Goal: Entertainment & Leisure: Consume media (video, audio)

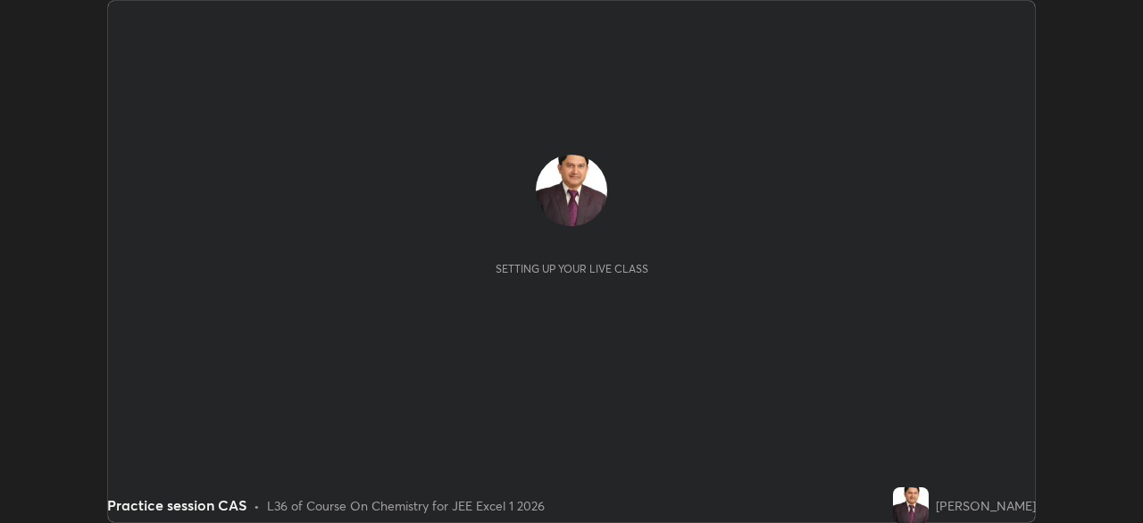
scroll to position [523, 1143]
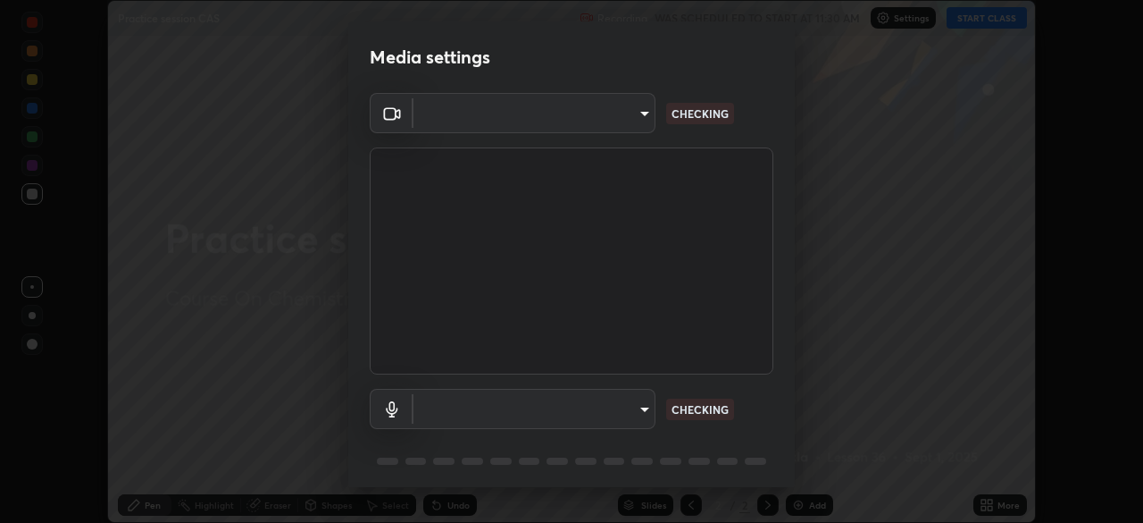
type input "134d1b19bf6860d587459906a7679876aeb3e381516b9be6bb745b9f97a347e3"
type input "default"
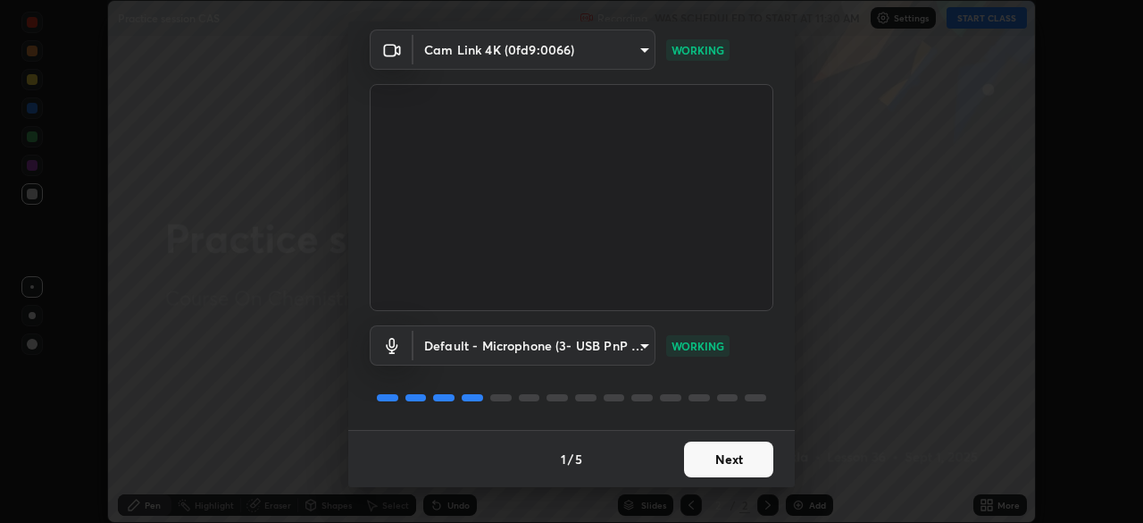
click at [722, 461] on button "Next" at bounding box center [728, 459] width 89 height 36
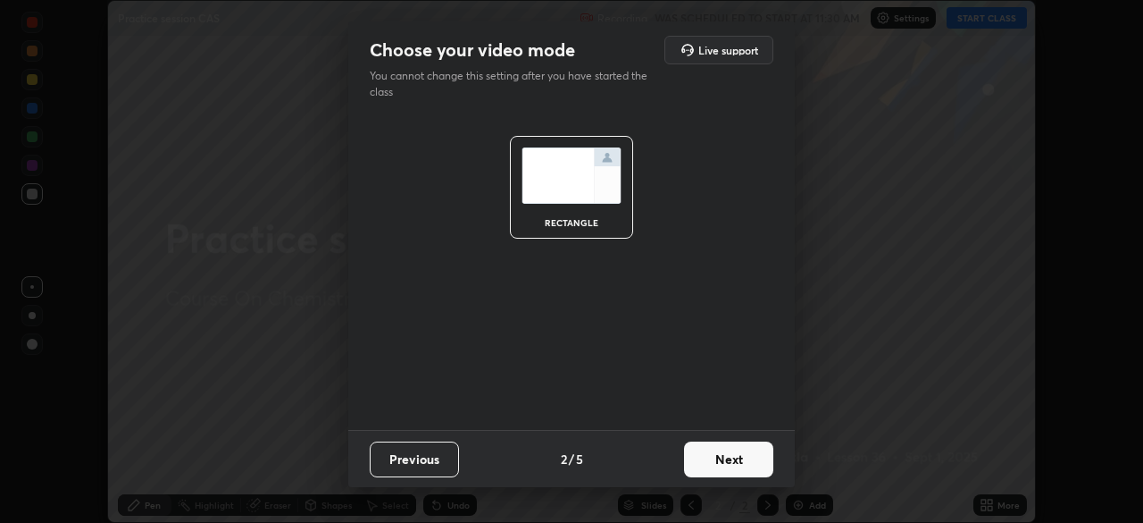
scroll to position [0, 0]
click at [724, 462] on button "Next" at bounding box center [728, 459] width 89 height 36
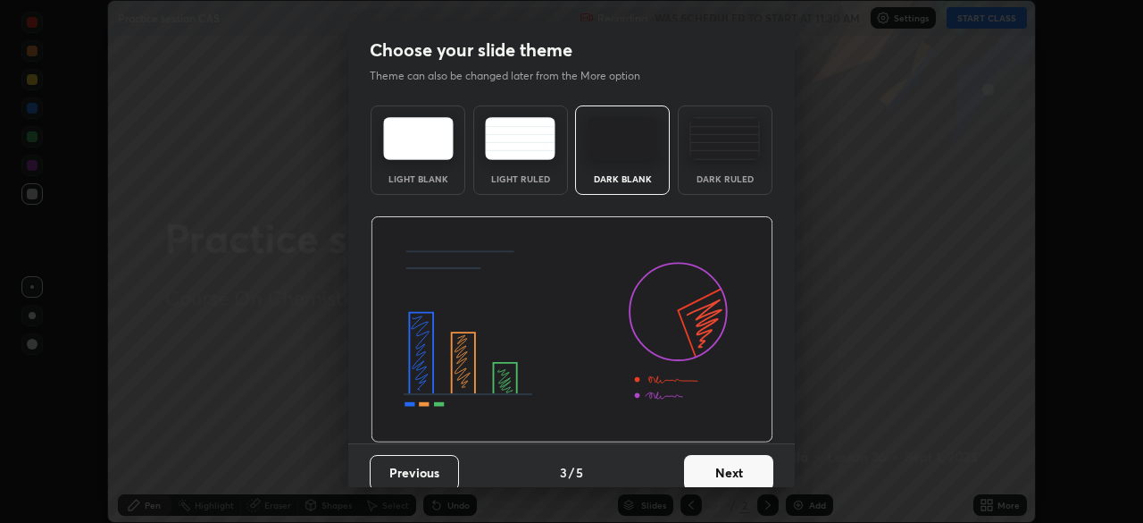
click at [724, 468] on button "Next" at bounding box center [728, 473] width 89 height 36
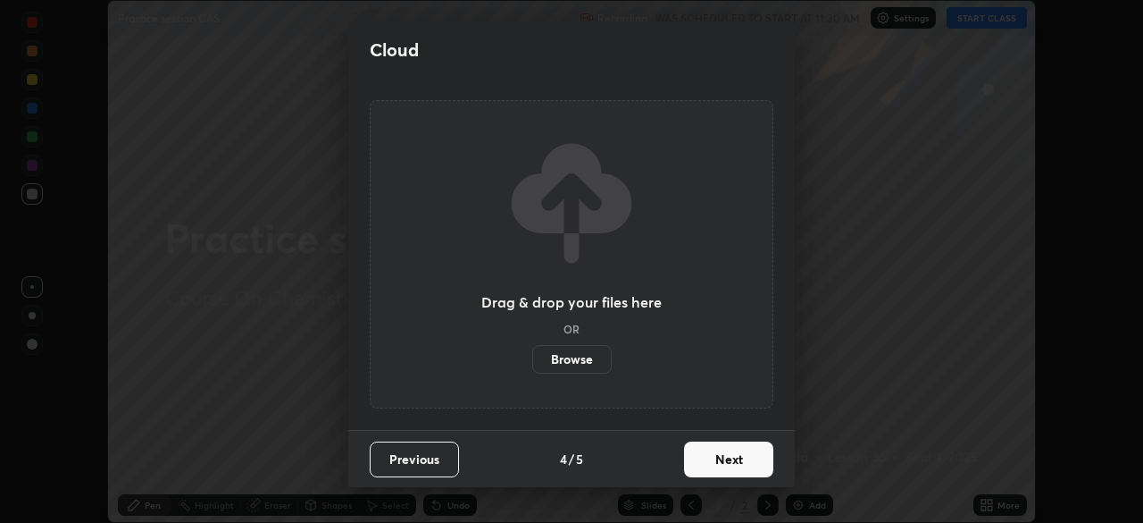
click at [723, 460] on button "Next" at bounding box center [728, 459] width 89 height 36
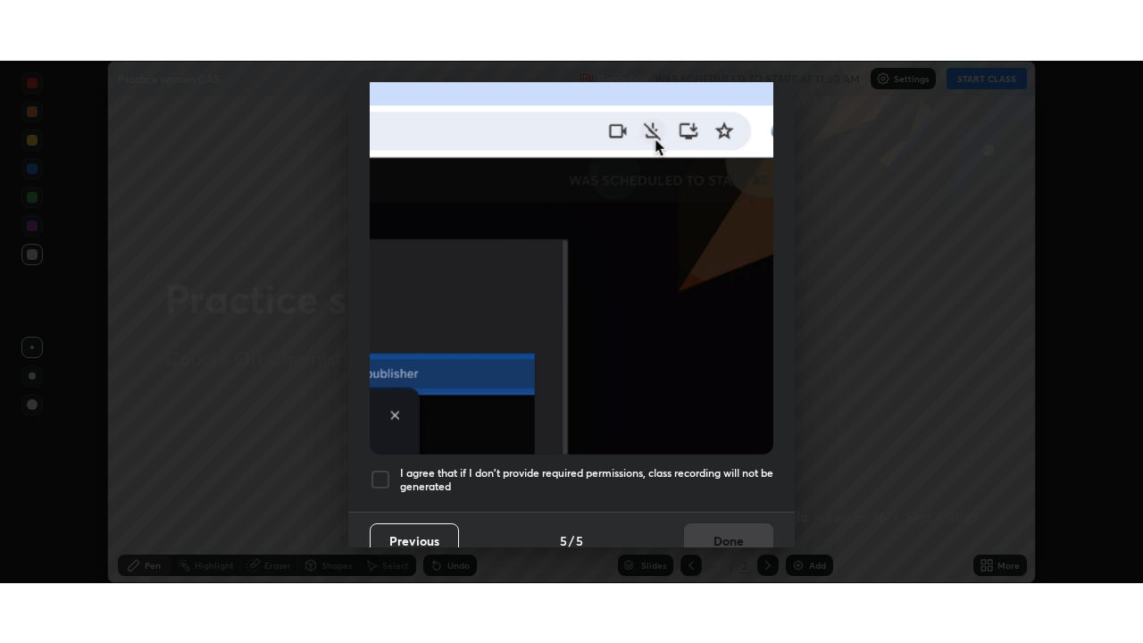
scroll to position [428, 0]
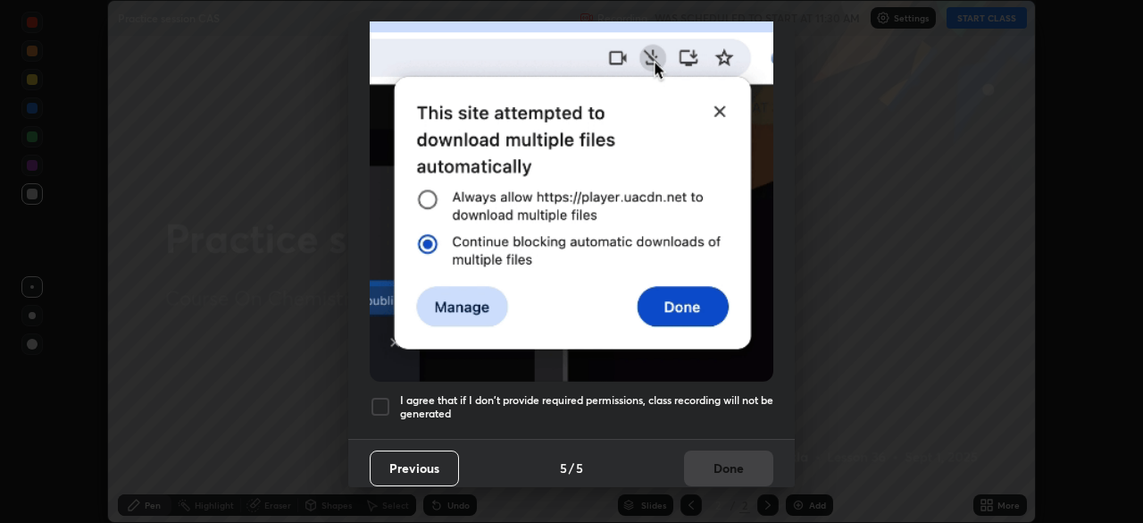
click at [380, 396] on div at bounding box center [380, 406] width 21 height 21
click at [721, 460] on button "Done" at bounding box center [728, 468] width 89 height 36
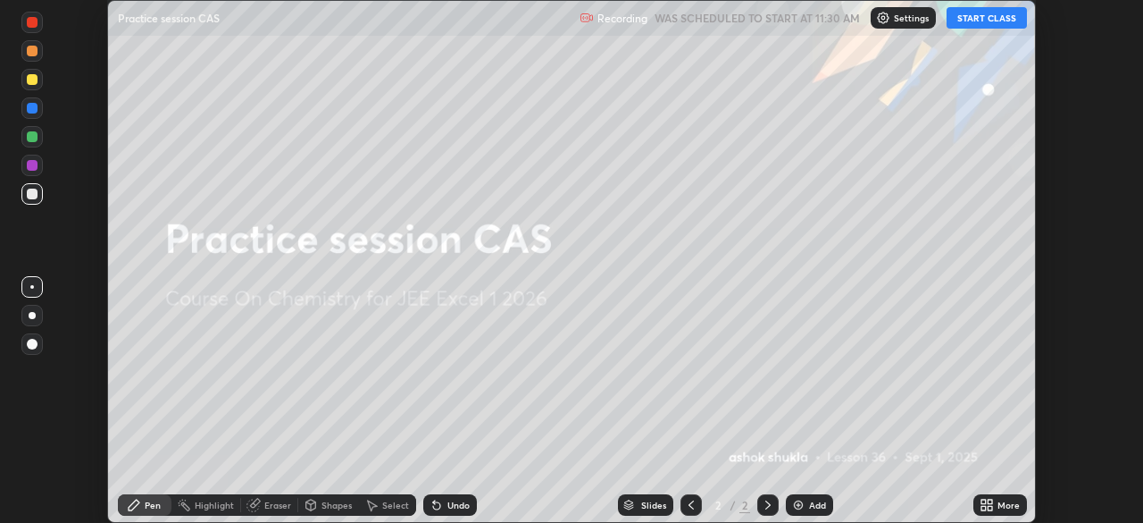
click at [982, 502] on icon at bounding box center [984, 501] width 4 height 4
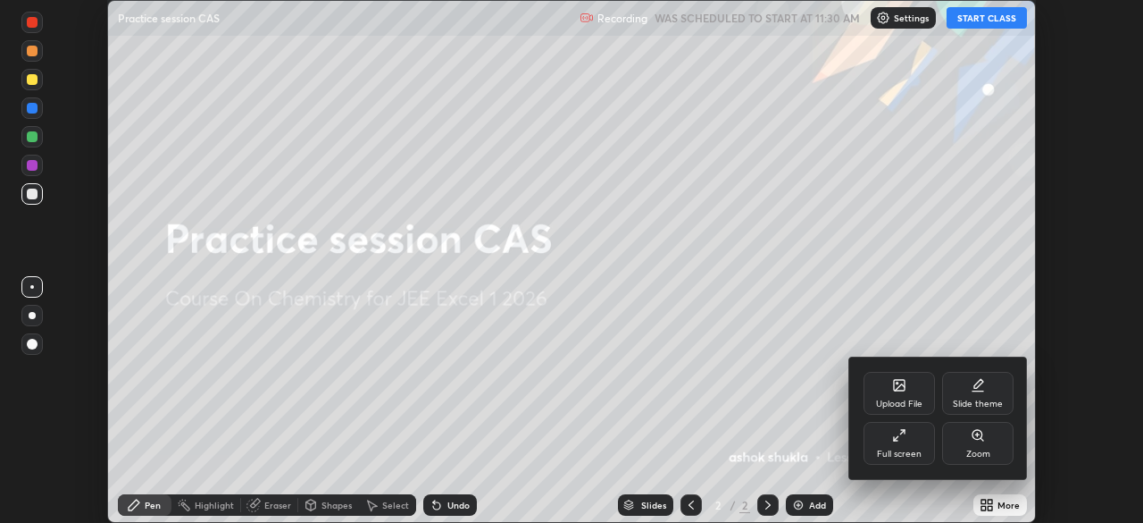
click at [896, 438] on icon at bounding box center [896, 438] width 4 height 4
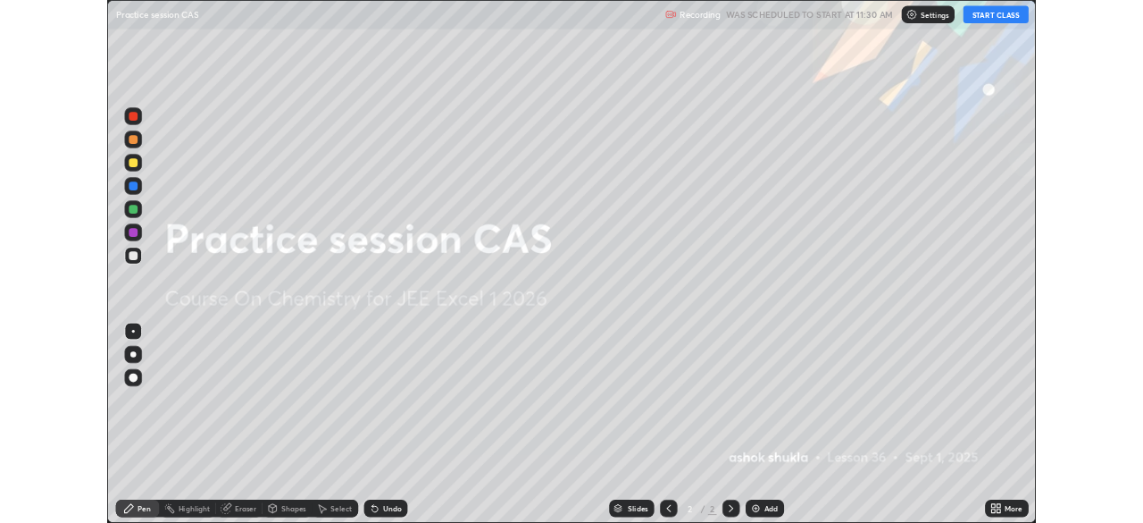
scroll to position [643, 1143]
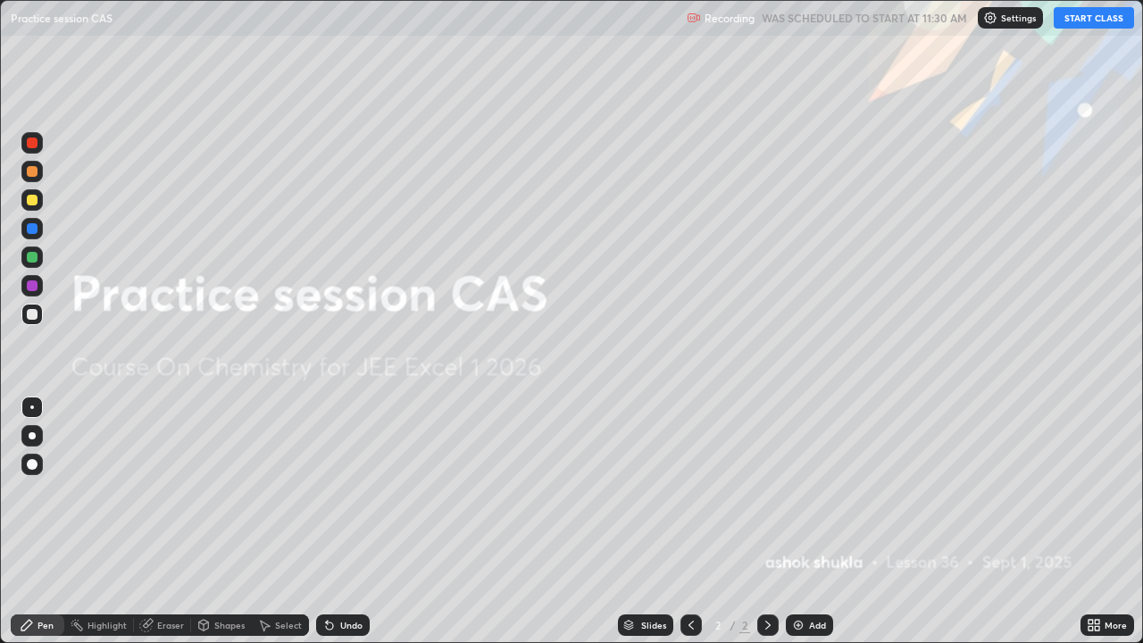
click at [1074, 21] on button "START CLASS" at bounding box center [1094, 17] width 80 height 21
click at [798, 522] on img at bounding box center [798, 625] width 14 height 14
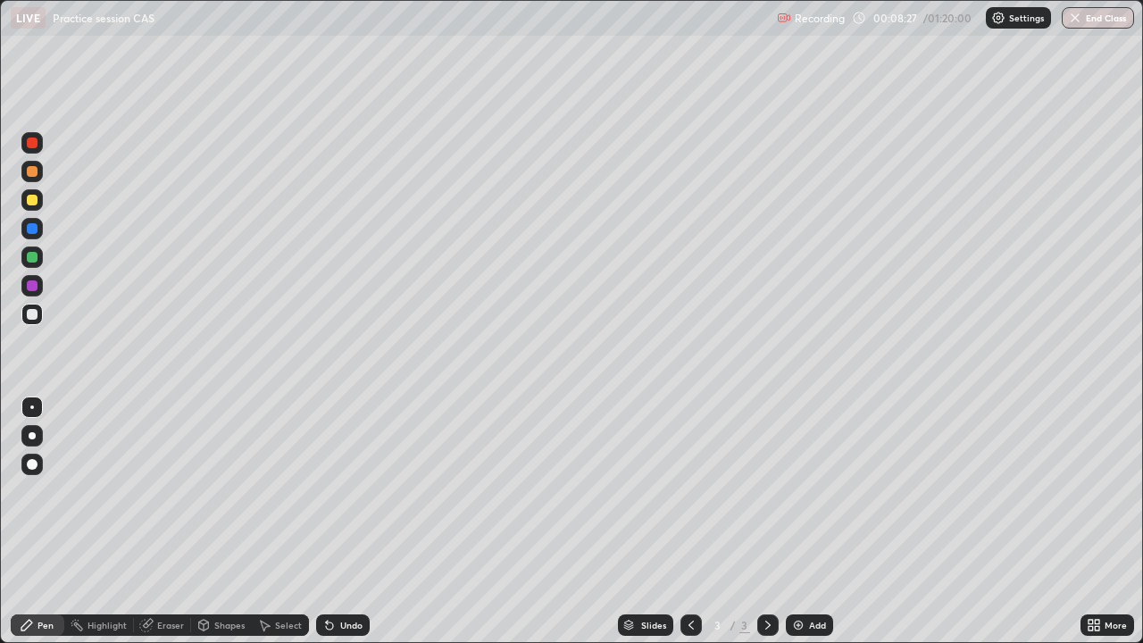
click at [793, 522] on img at bounding box center [798, 625] width 14 height 14
click at [158, 522] on div "Eraser" at bounding box center [170, 625] width 27 height 9
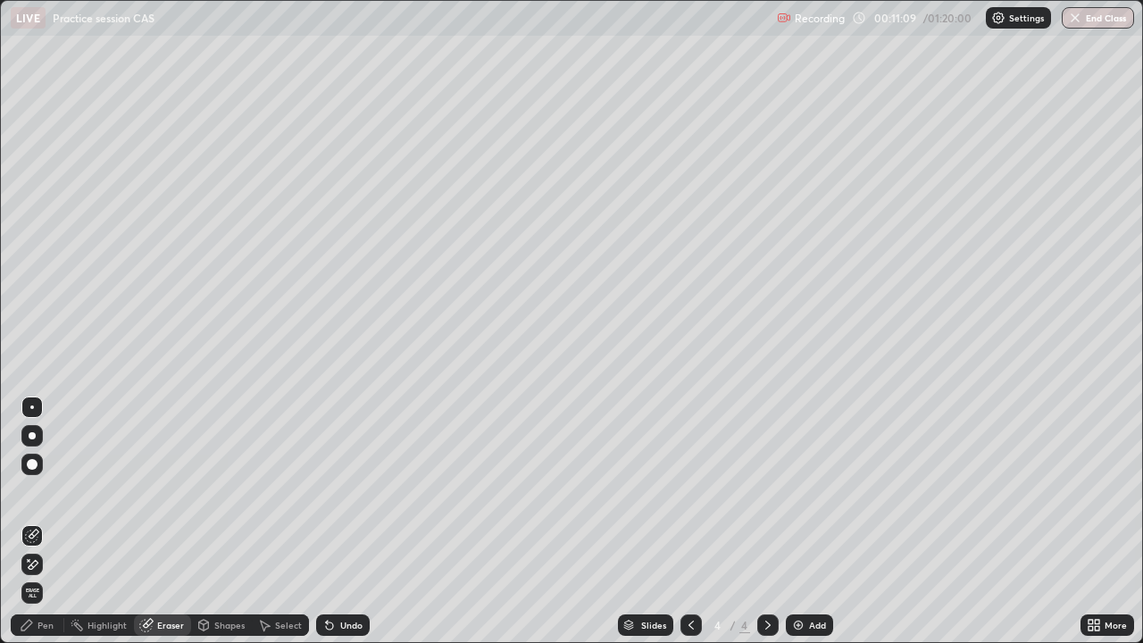
click at [38, 522] on div "Pen" at bounding box center [38, 625] width 54 height 21
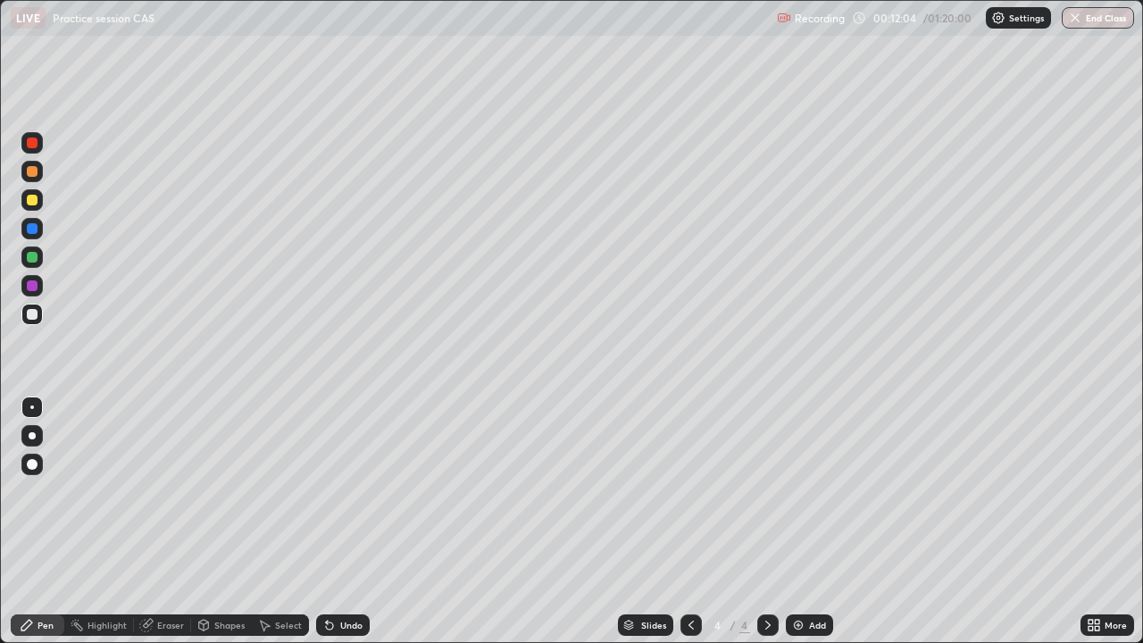
click at [791, 522] on img at bounding box center [798, 625] width 14 height 14
click at [164, 522] on div "Eraser" at bounding box center [170, 625] width 27 height 9
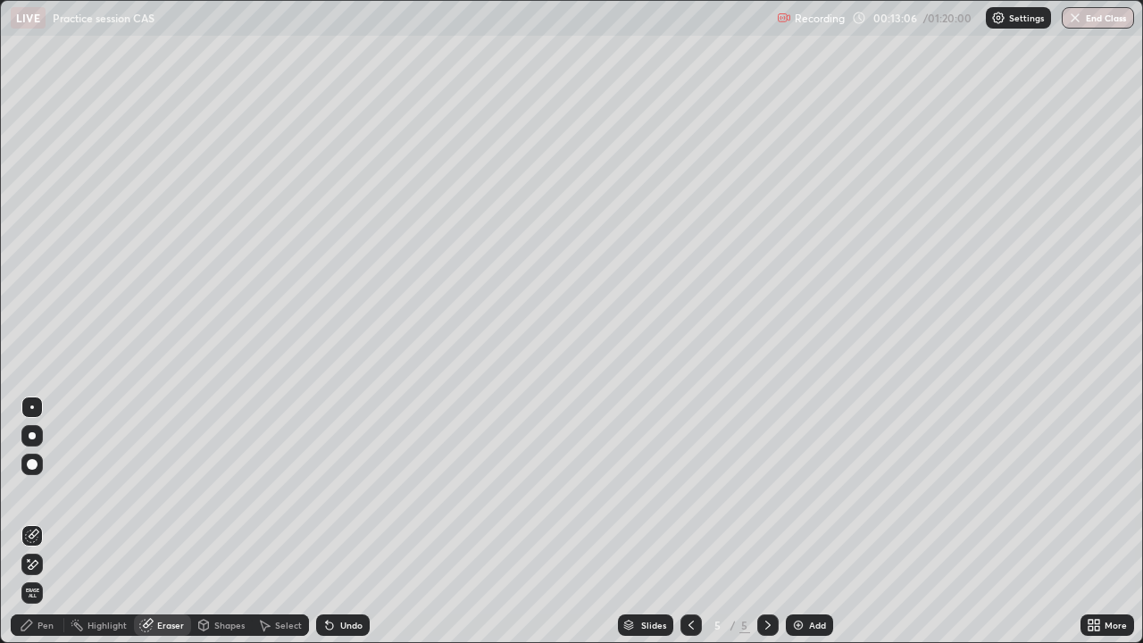
click at [46, 522] on div "Pen" at bounding box center [46, 625] width 16 height 9
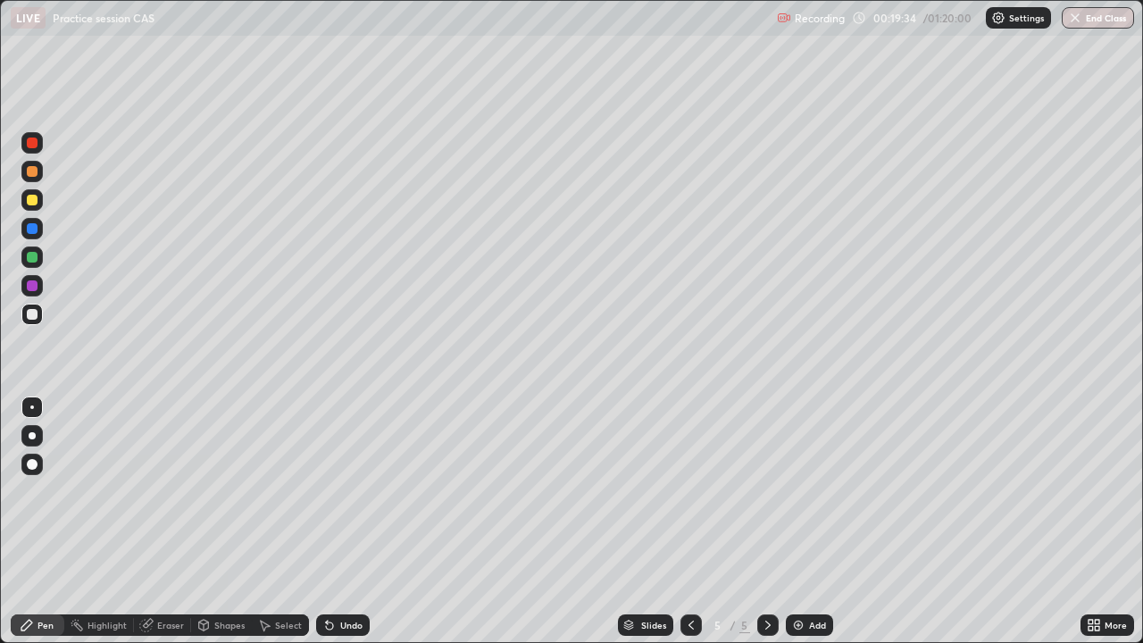
click at [791, 522] on img at bounding box center [798, 625] width 14 height 14
click at [795, 522] on img at bounding box center [798, 625] width 14 height 14
click at [167, 522] on div "Eraser" at bounding box center [170, 625] width 27 height 9
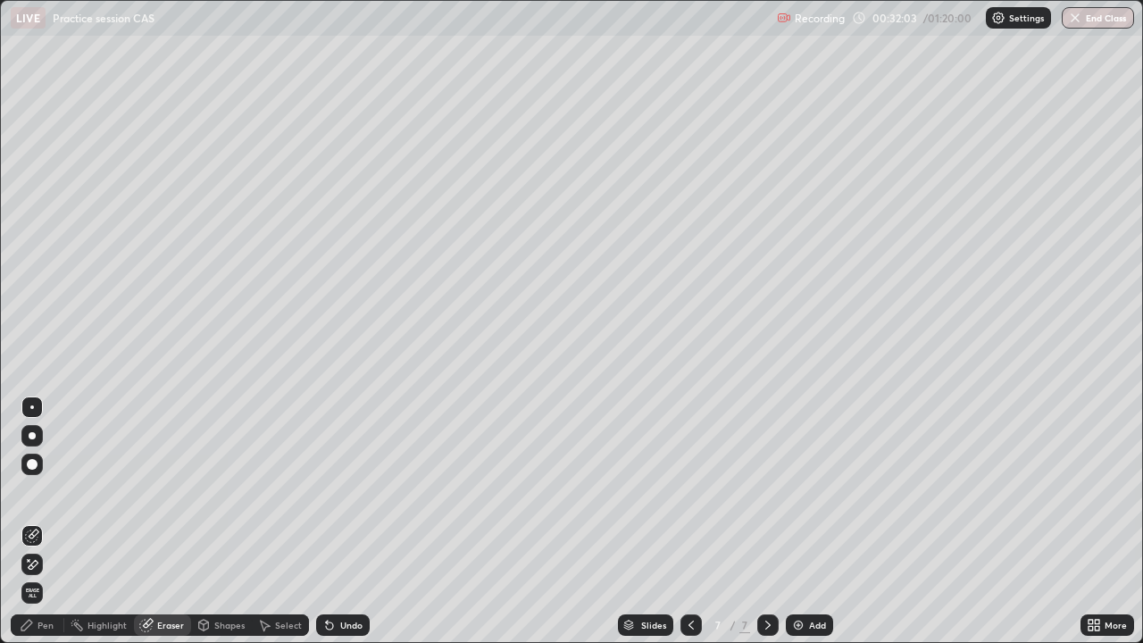
click at [48, 522] on div "Pen" at bounding box center [46, 625] width 16 height 9
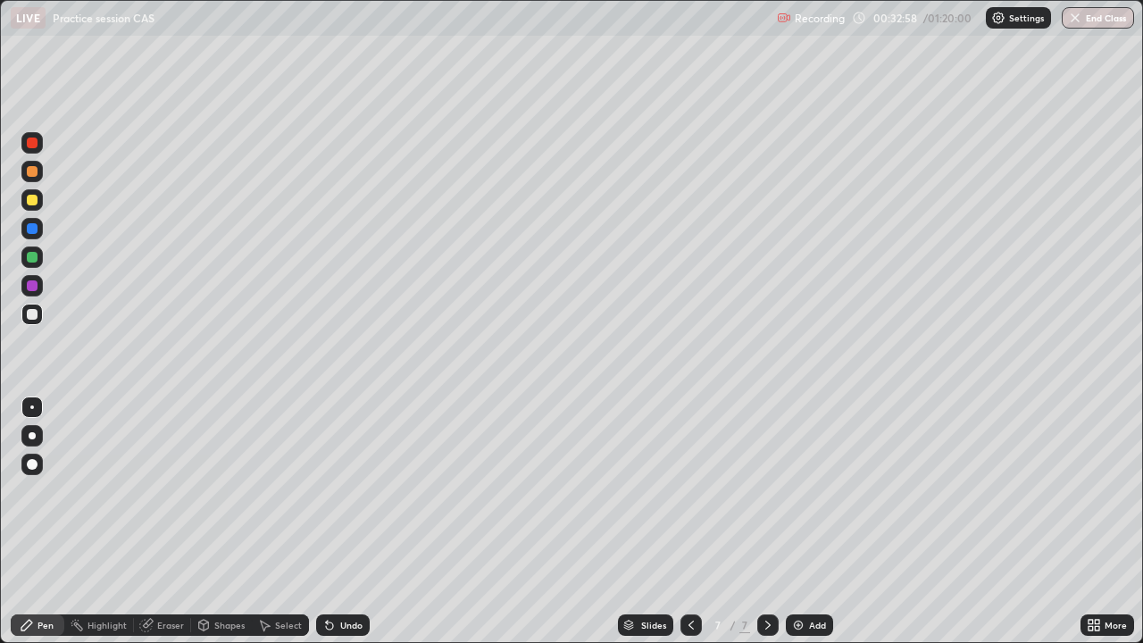
click at [793, 522] on img at bounding box center [798, 625] width 14 height 14
click at [164, 522] on div "Eraser" at bounding box center [170, 625] width 27 height 9
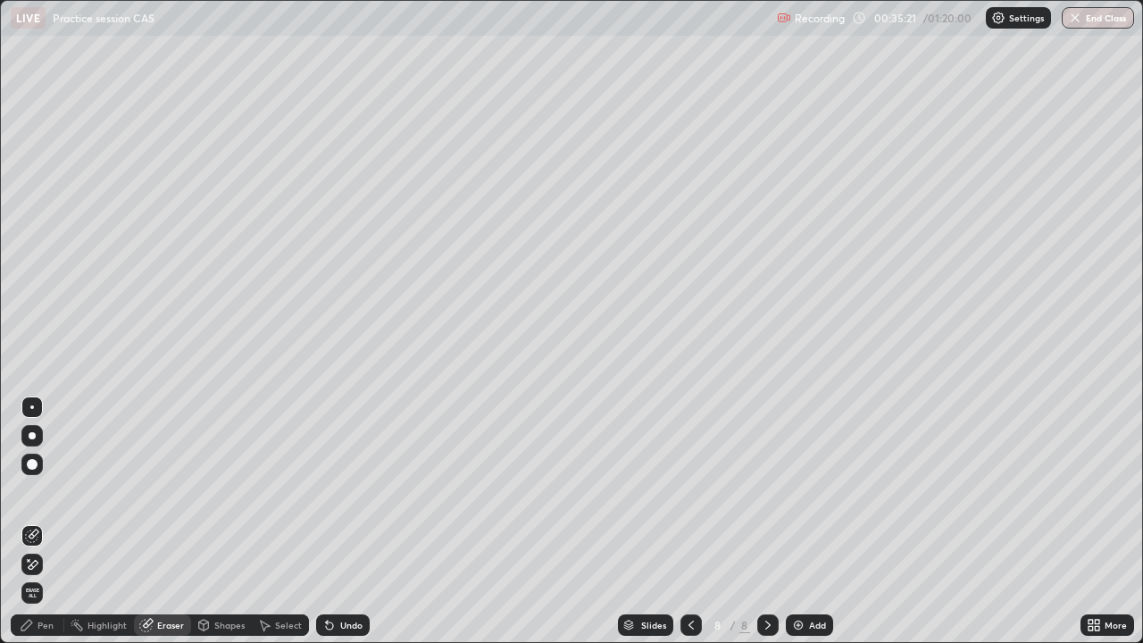
click at [45, 522] on div "Pen" at bounding box center [46, 625] width 16 height 9
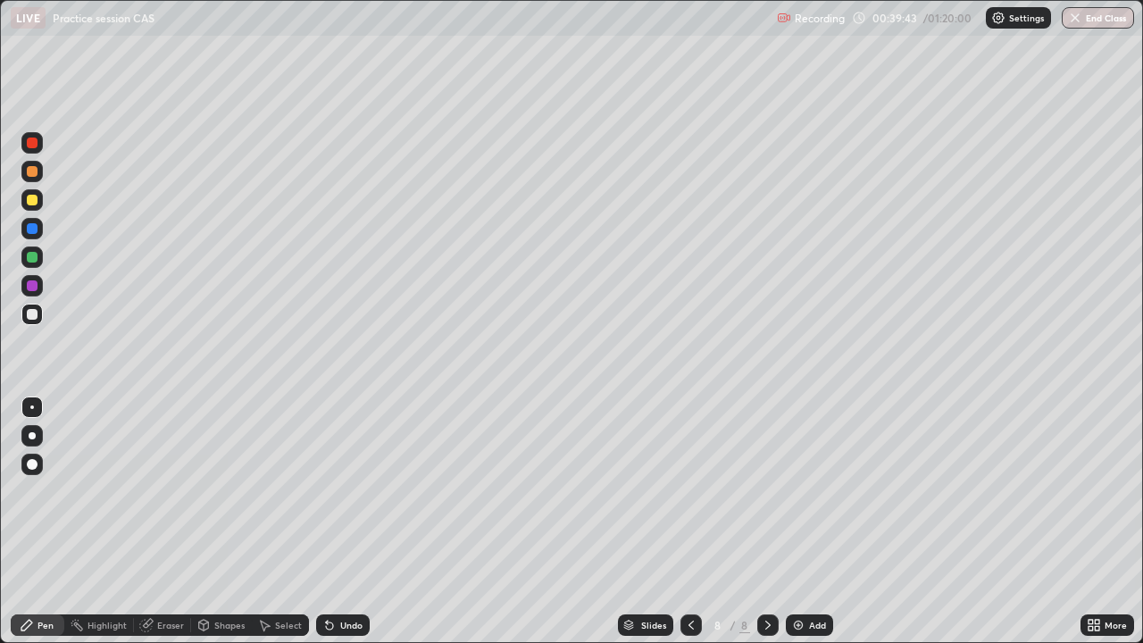
click at [797, 522] on img at bounding box center [798, 625] width 14 height 14
click at [155, 522] on div "Eraser" at bounding box center [162, 625] width 57 height 21
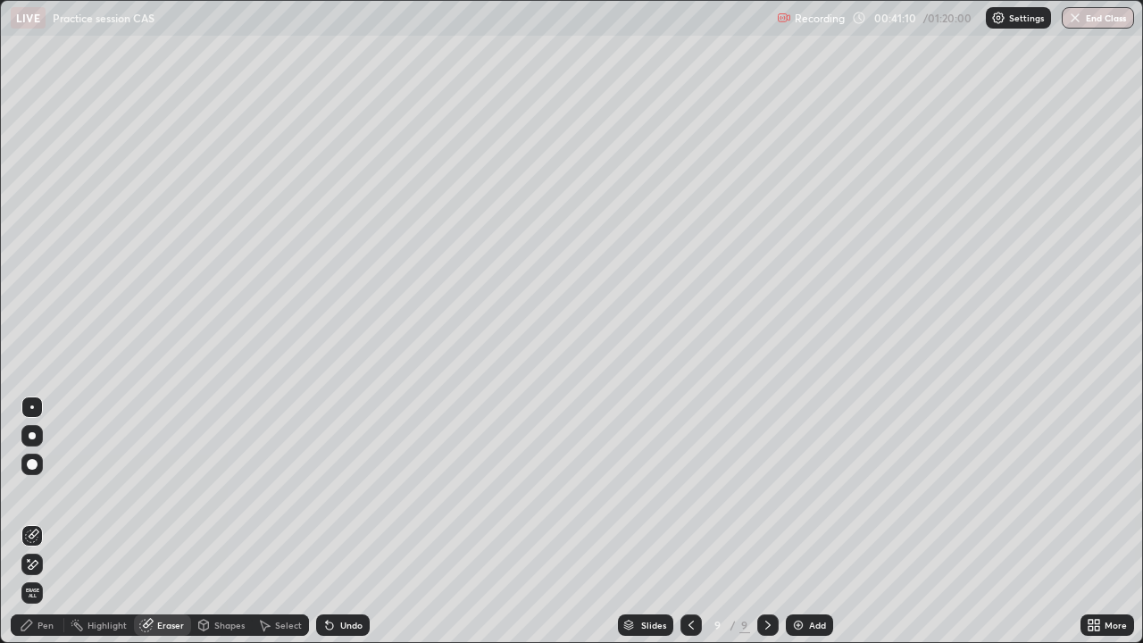
click at [46, 522] on div "Pen" at bounding box center [46, 625] width 16 height 9
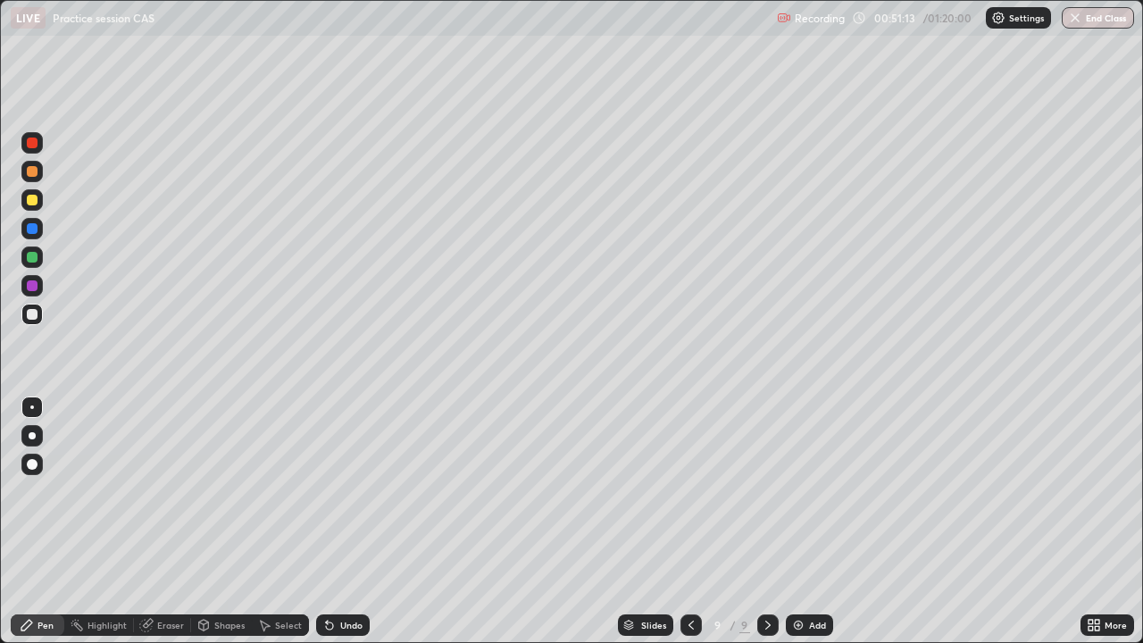
click at [791, 522] on img at bounding box center [798, 625] width 14 height 14
click at [161, 522] on div "Eraser" at bounding box center [170, 625] width 27 height 9
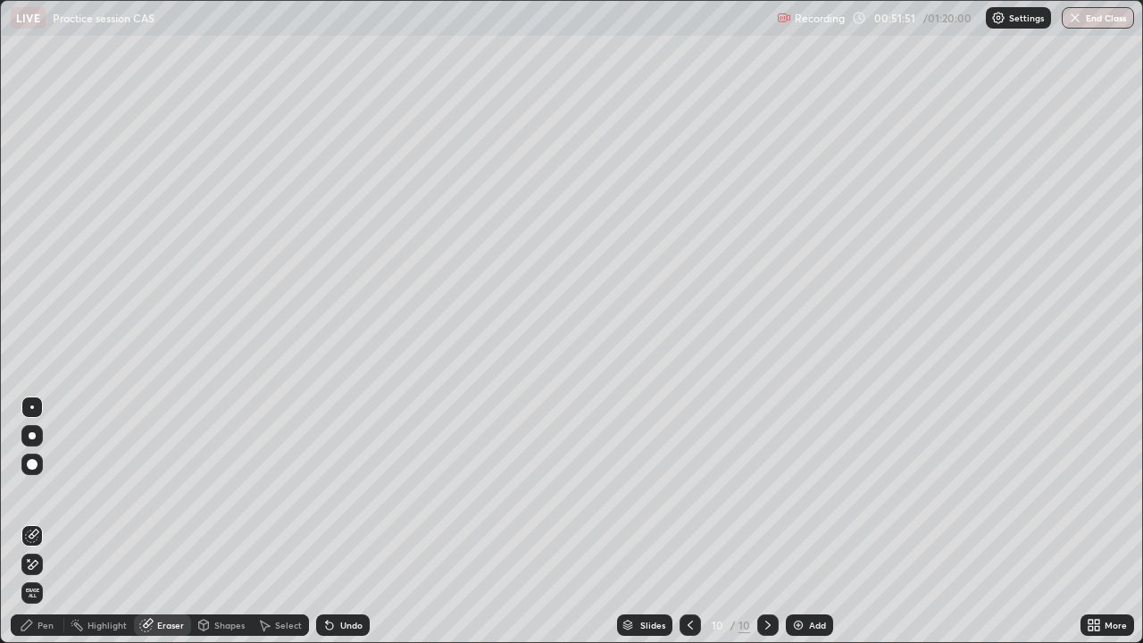
click at [48, 522] on div "Pen" at bounding box center [46, 625] width 16 height 9
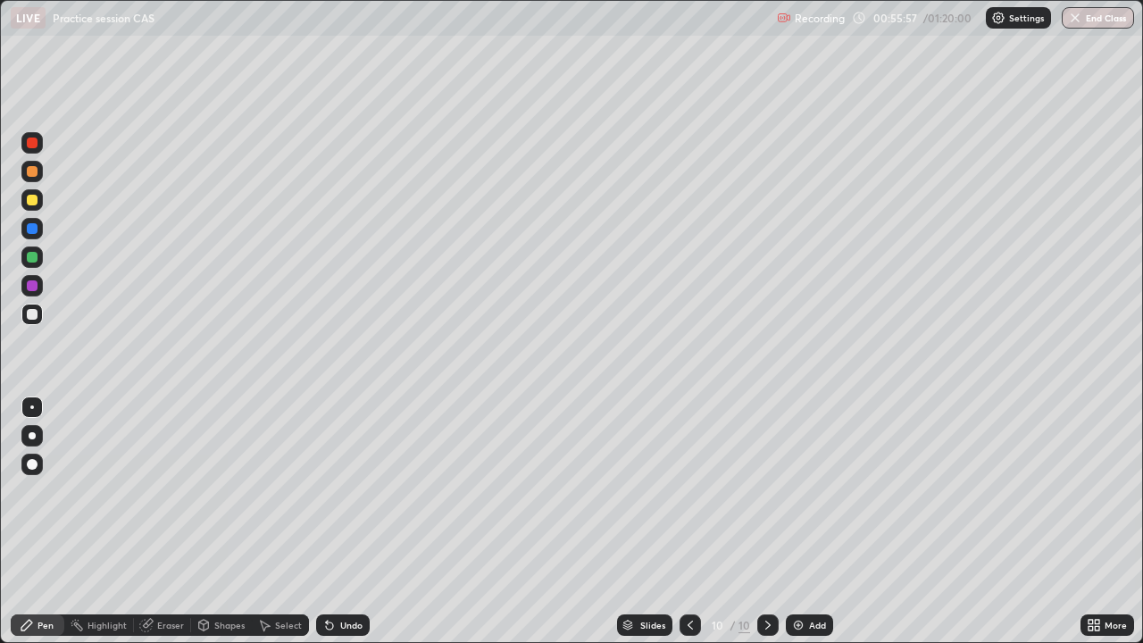
click at [793, 522] on img at bounding box center [798, 625] width 14 height 14
click at [797, 522] on img at bounding box center [798, 625] width 14 height 14
click at [169, 522] on div "Eraser" at bounding box center [170, 625] width 27 height 9
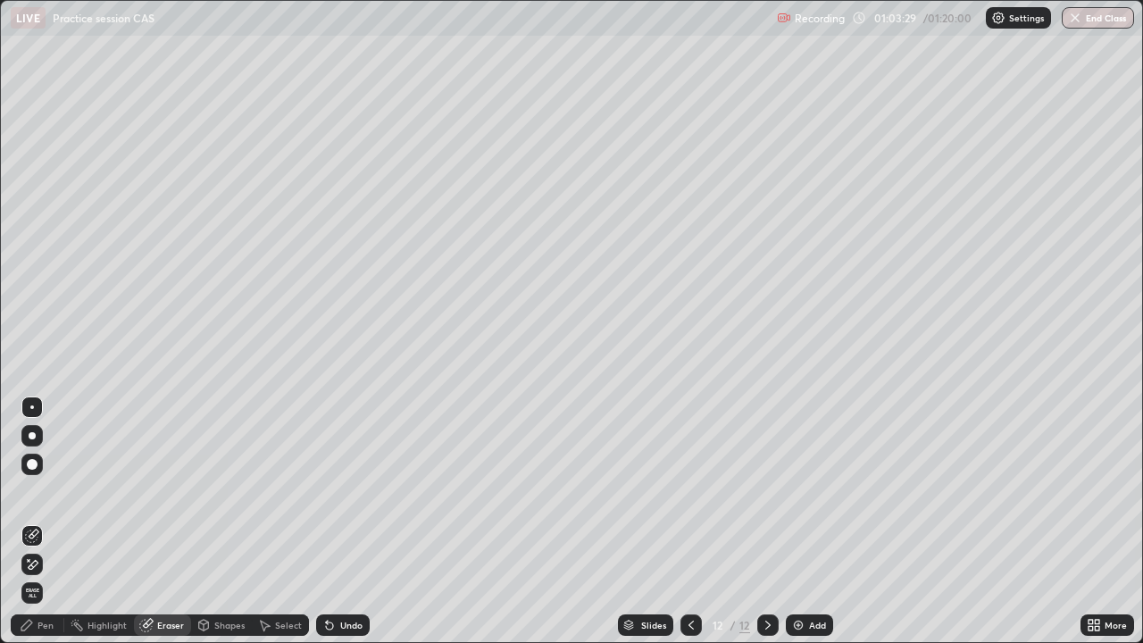
click at [46, 522] on div "Pen" at bounding box center [38, 625] width 54 height 21
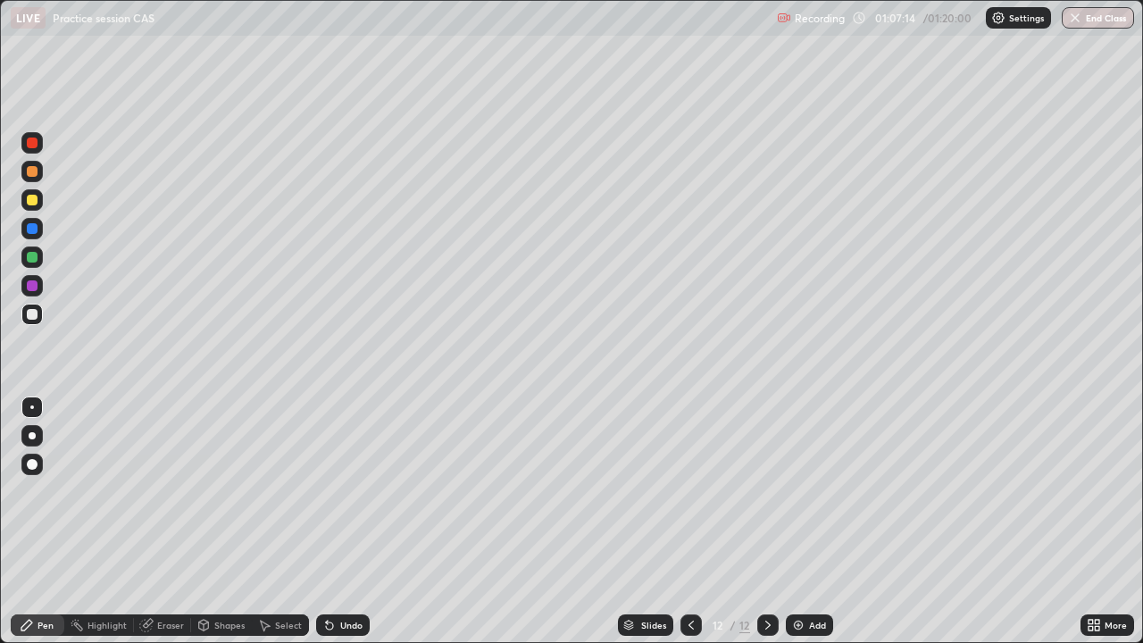
click at [796, 522] on img at bounding box center [798, 625] width 14 height 14
click at [166, 522] on div "Eraser" at bounding box center [170, 625] width 27 height 9
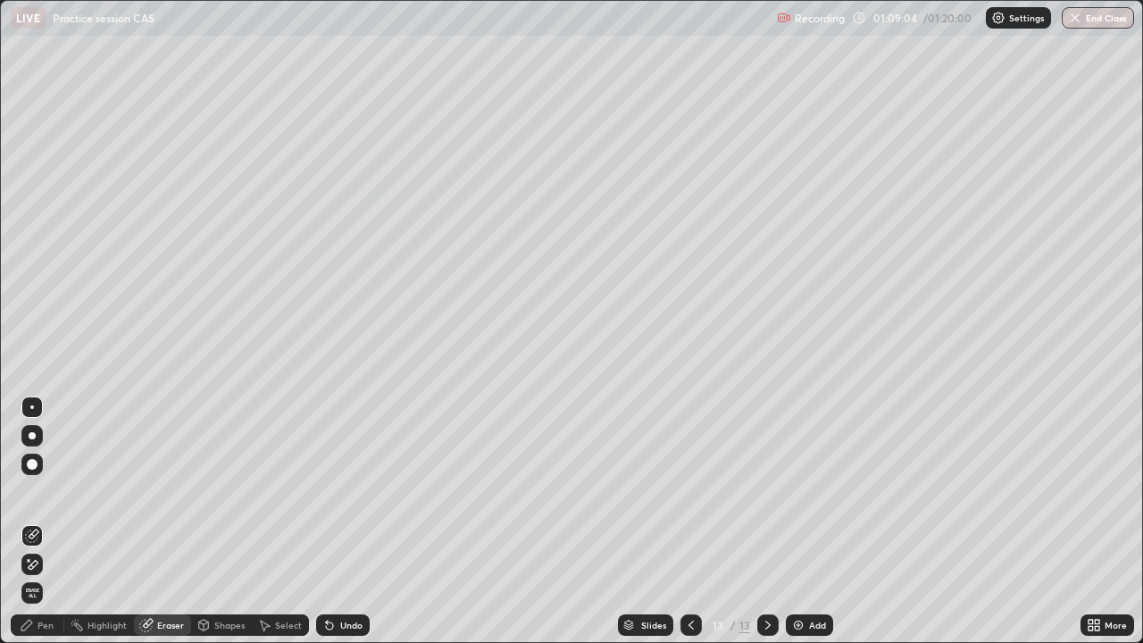
click at [46, 522] on div "Pen" at bounding box center [46, 625] width 16 height 9
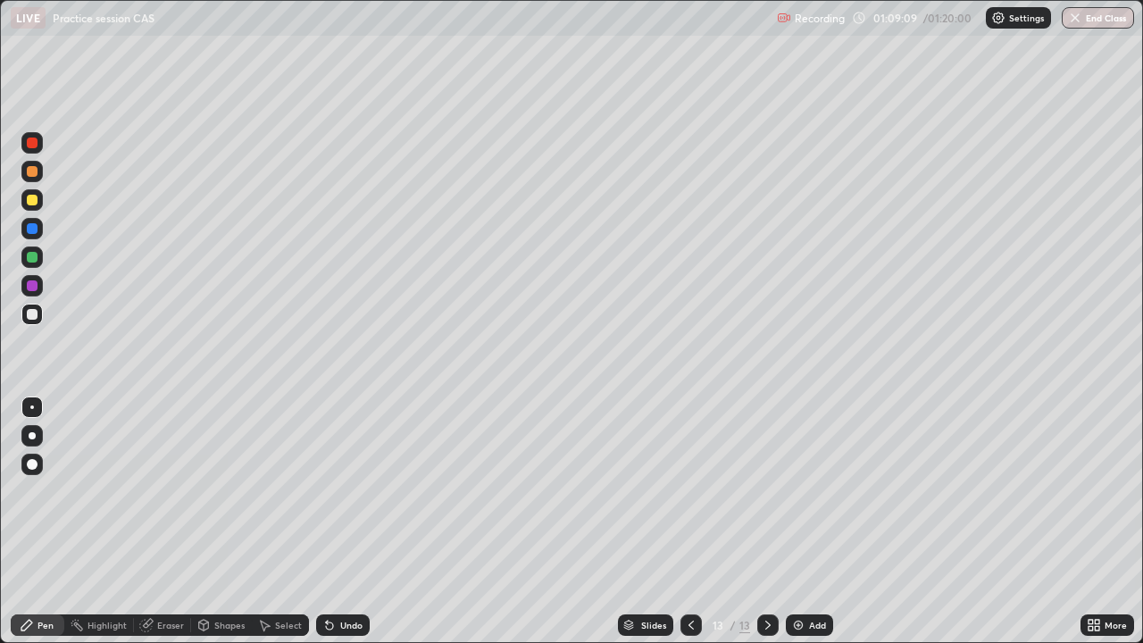
click at [166, 522] on div "Eraser" at bounding box center [170, 625] width 27 height 9
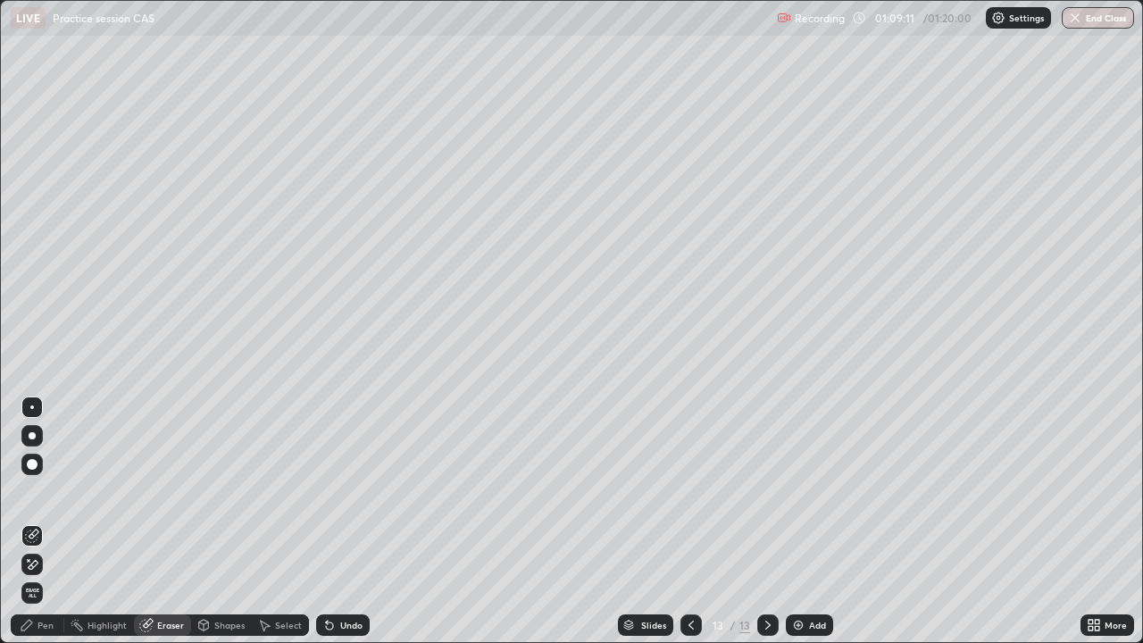
click at [50, 522] on div "Pen" at bounding box center [46, 625] width 16 height 9
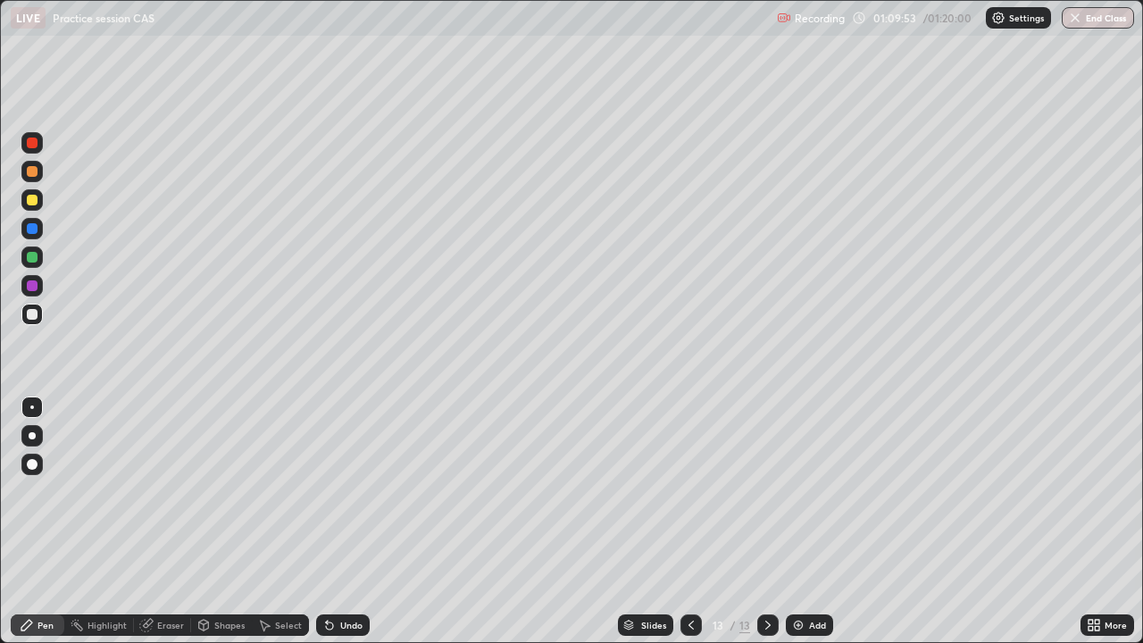
click at [172, 522] on div "Eraser" at bounding box center [170, 625] width 27 height 9
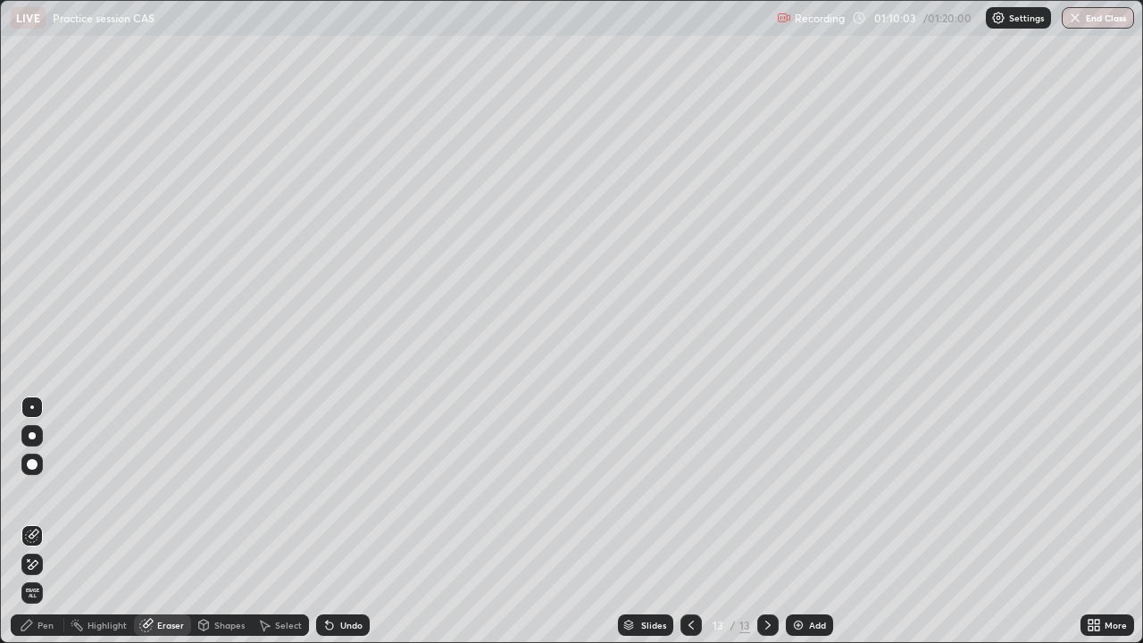
click at [49, 522] on div "Pen" at bounding box center [46, 625] width 16 height 9
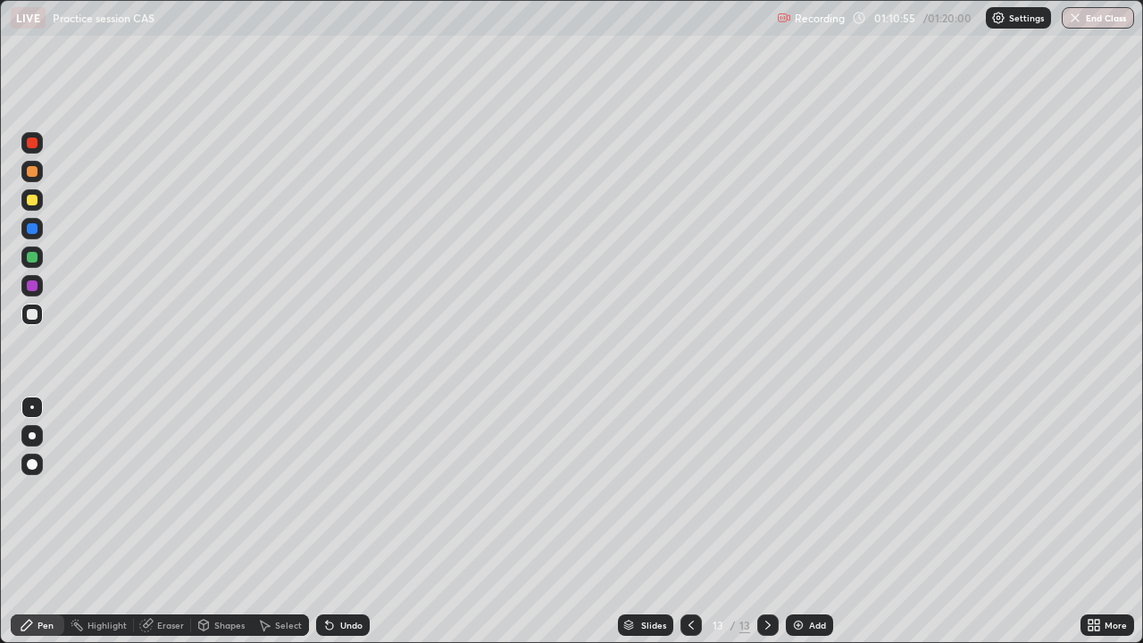
click at [1076, 22] on img "button" at bounding box center [1075, 18] width 14 height 14
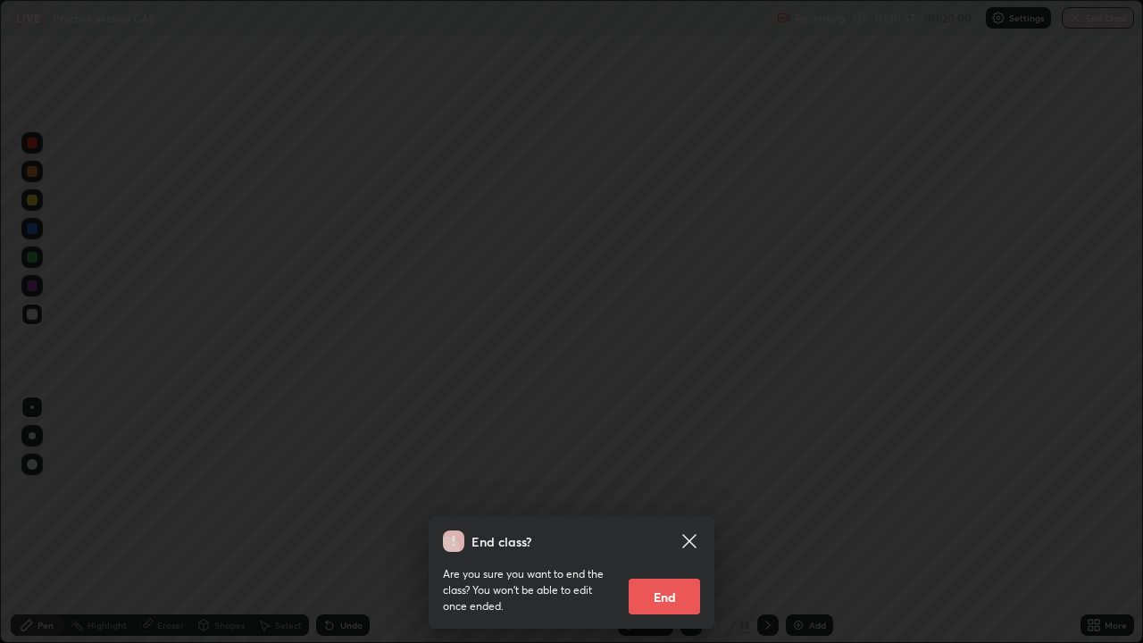
click at [661, 522] on button "End" at bounding box center [664, 597] width 71 height 36
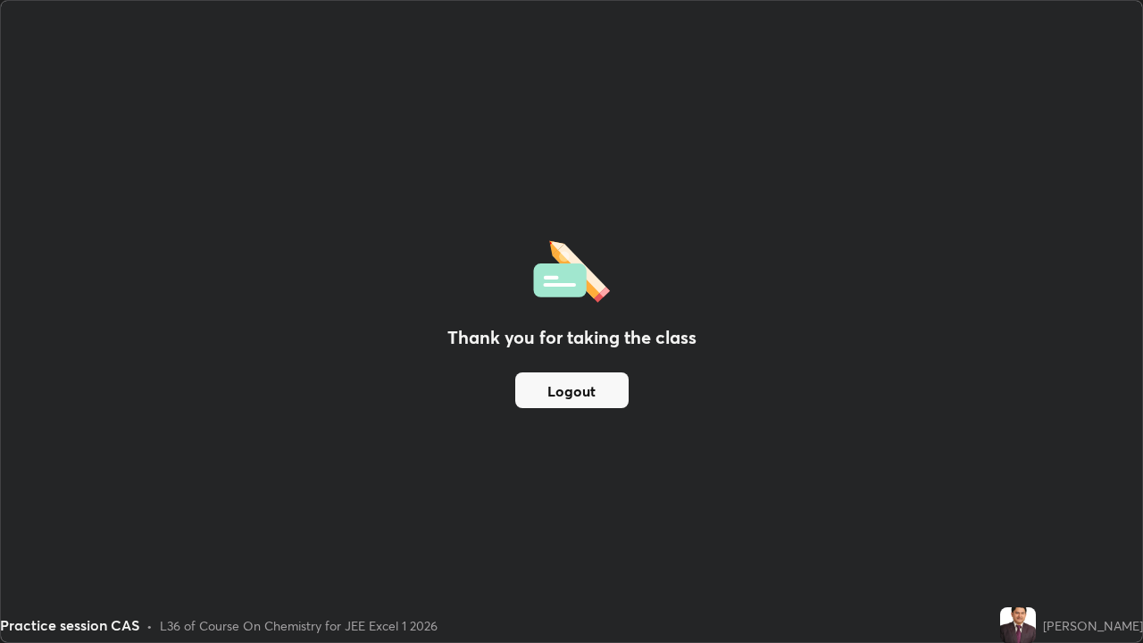
click at [557, 385] on button "Logout" at bounding box center [571, 390] width 113 height 36
click at [260, 522] on div "Thank you for taking the class Logout" at bounding box center [572, 321] width 1142 height 641
click at [306, 522] on div "Thank you for taking the class Logout" at bounding box center [572, 321] width 1142 height 641
click at [588, 399] on button "Logout" at bounding box center [571, 390] width 113 height 36
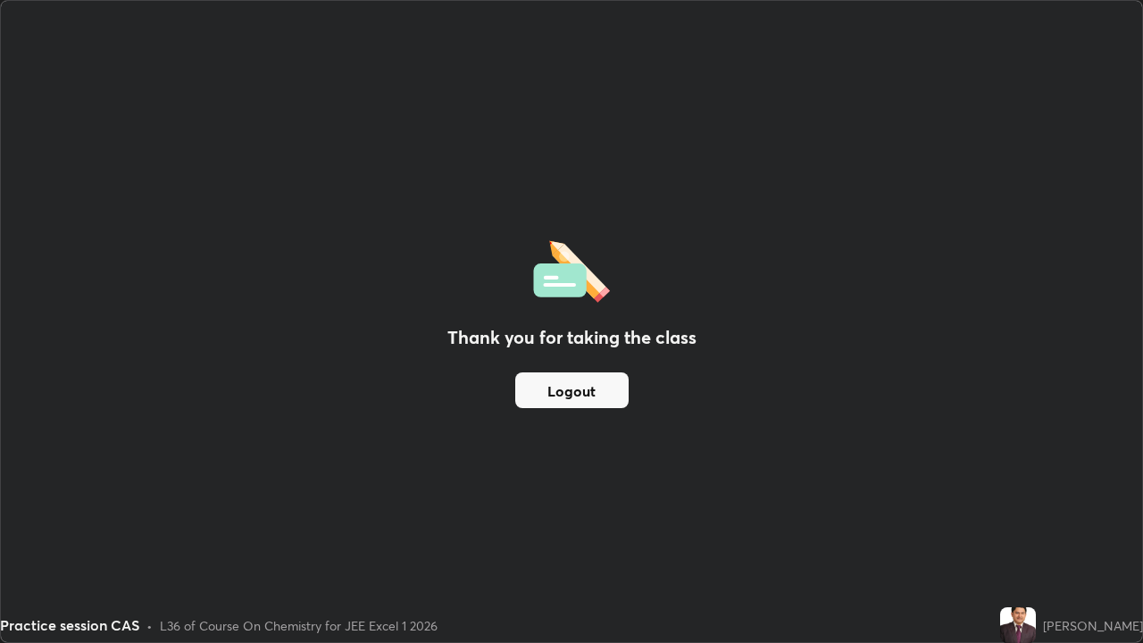
click at [590, 392] on button "Logout" at bounding box center [571, 390] width 113 height 36
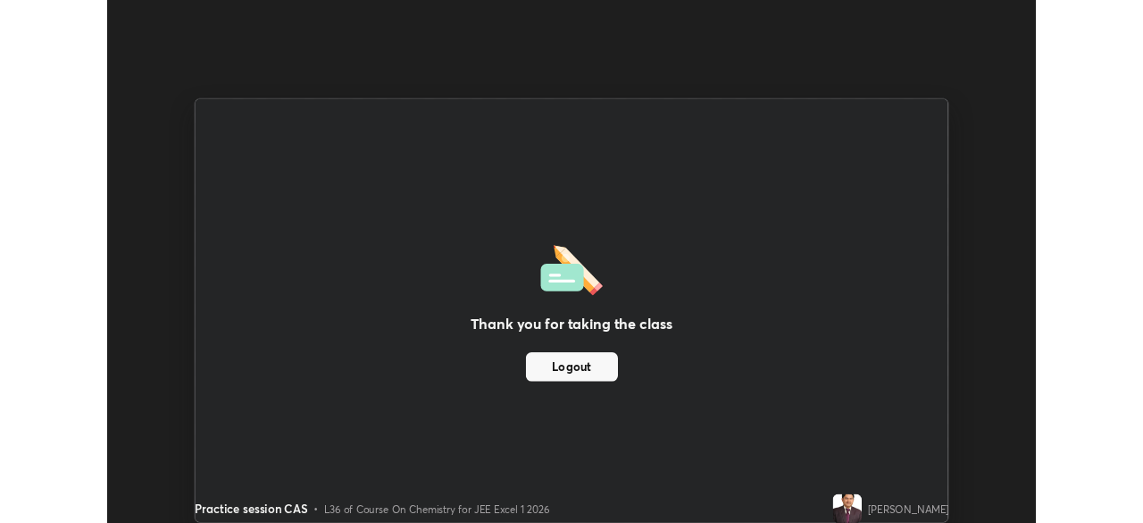
scroll to position [88805, 88184]
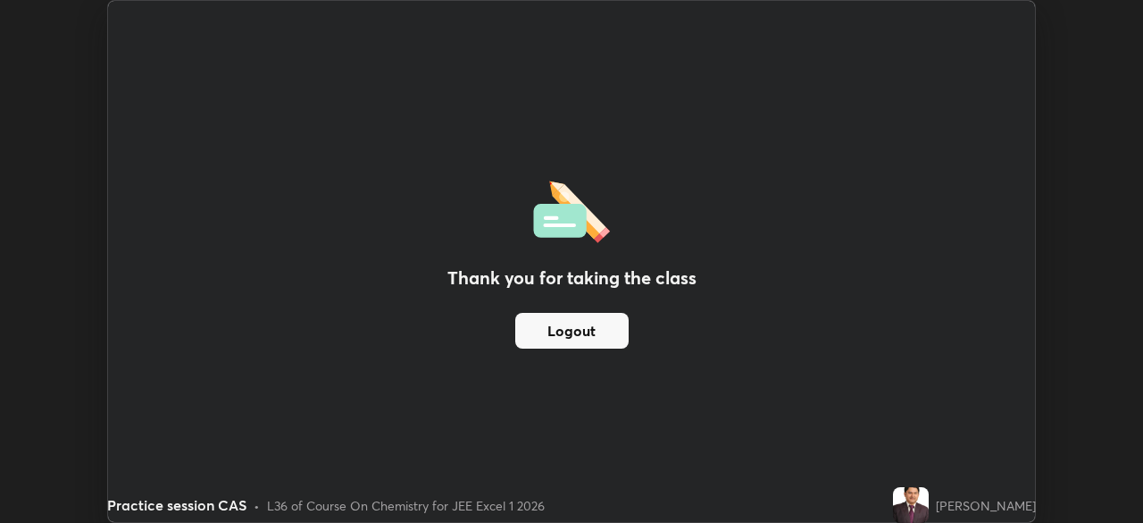
click at [430, 45] on div "Thank you for taking the class Logout" at bounding box center [571, 261] width 927 height 521
